Goal: Navigation & Orientation: Find specific page/section

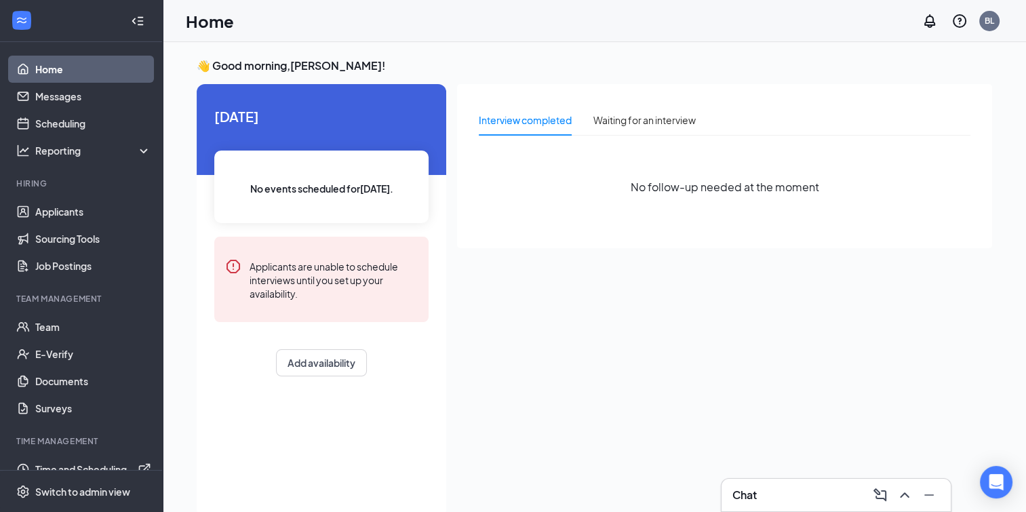
scroll to position [18, 0]
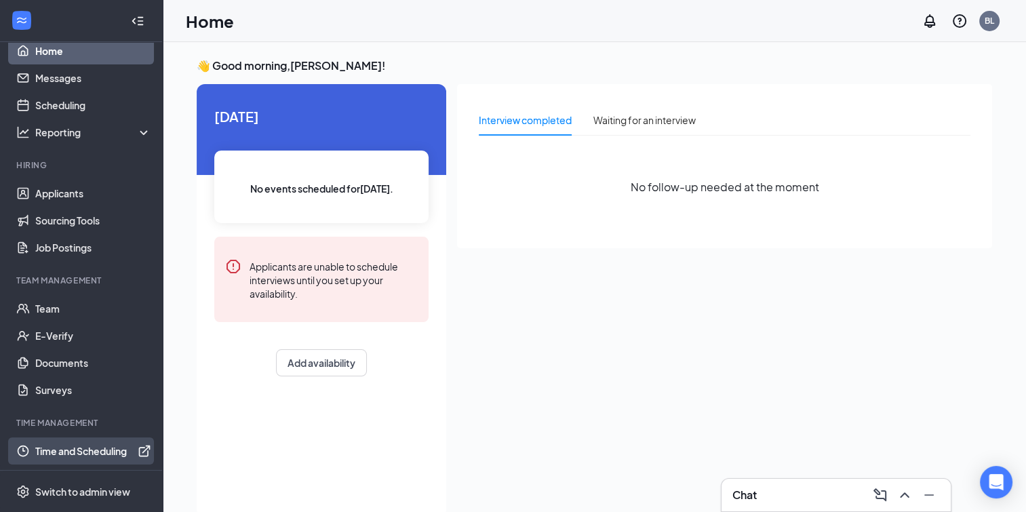
click at [106, 447] on link "Time and Scheduling" at bounding box center [93, 450] width 116 height 27
